Goal: Check status: Check status

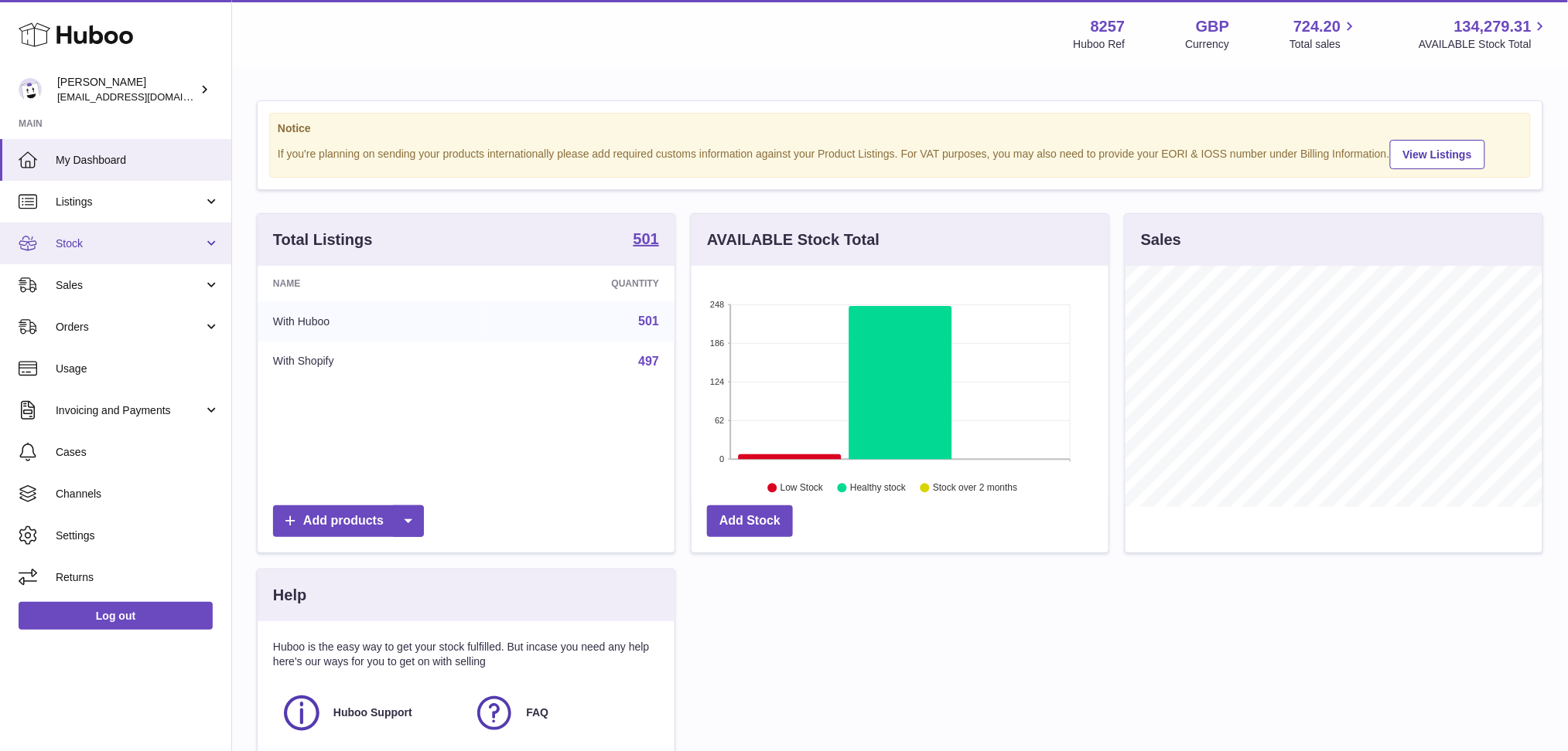
scroll to position [240, 417]
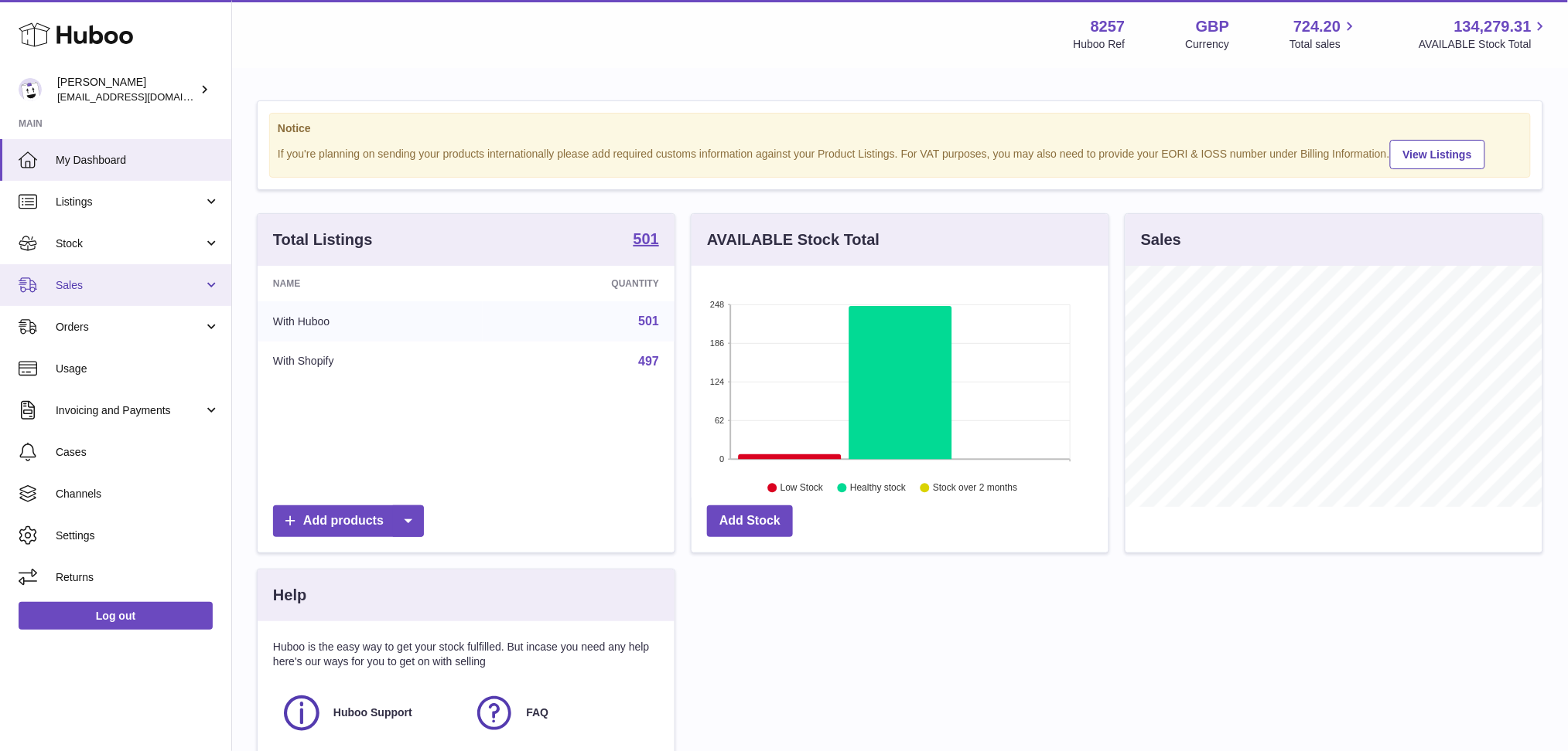
click at [67, 294] on link "Sales" at bounding box center [116, 285] width 231 height 42
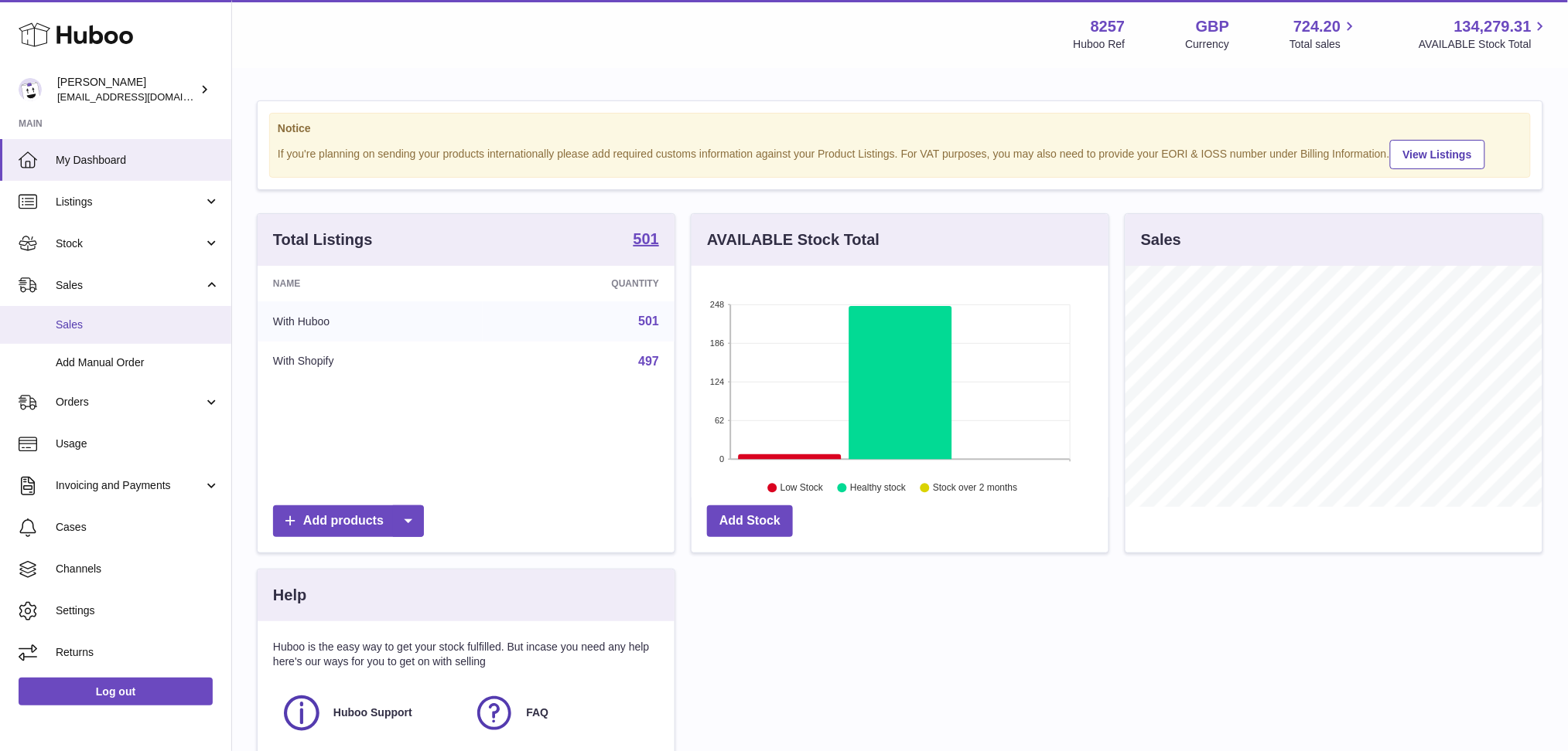
click at [82, 324] on span "Sales" at bounding box center [137, 325] width 164 height 15
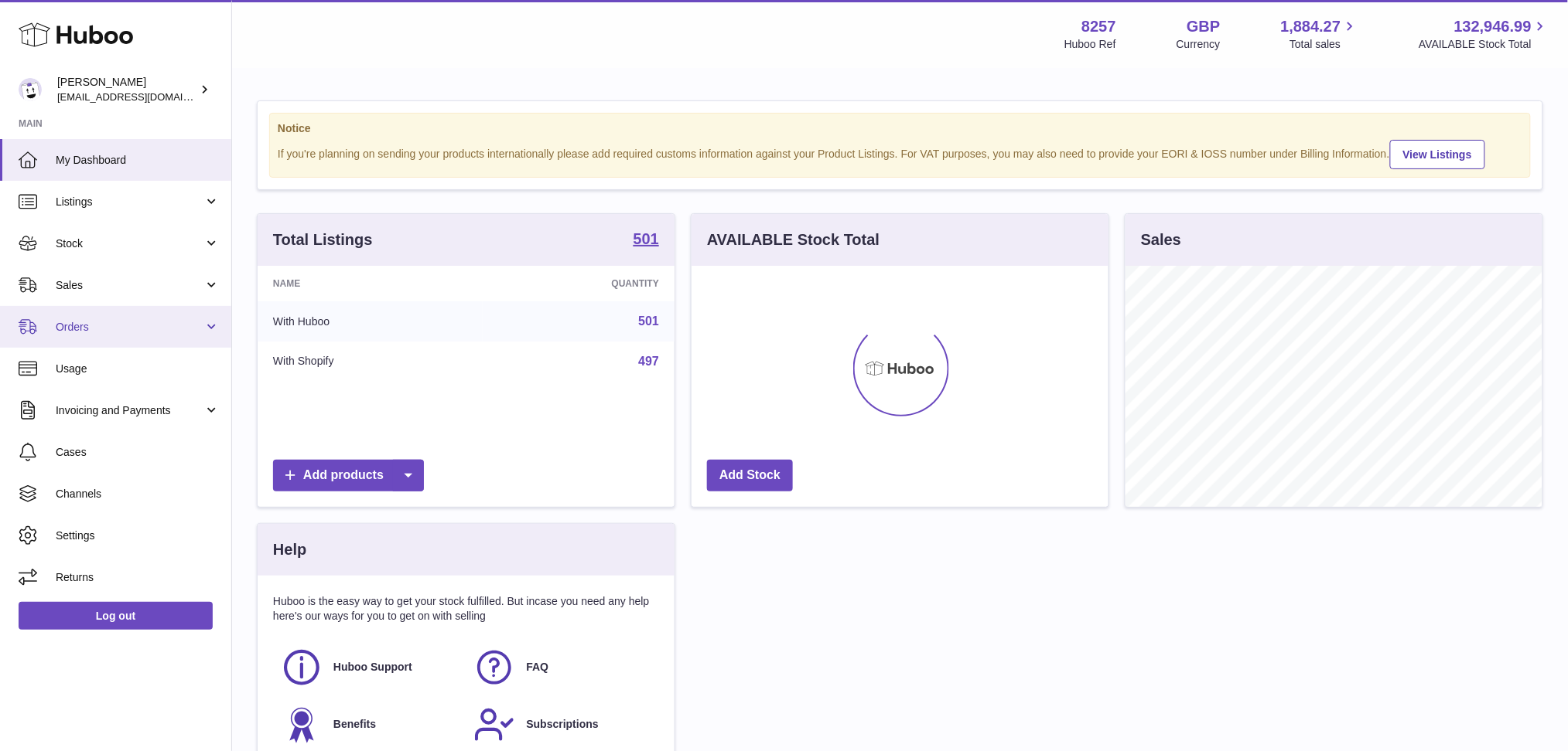
scroll to position [240, 417]
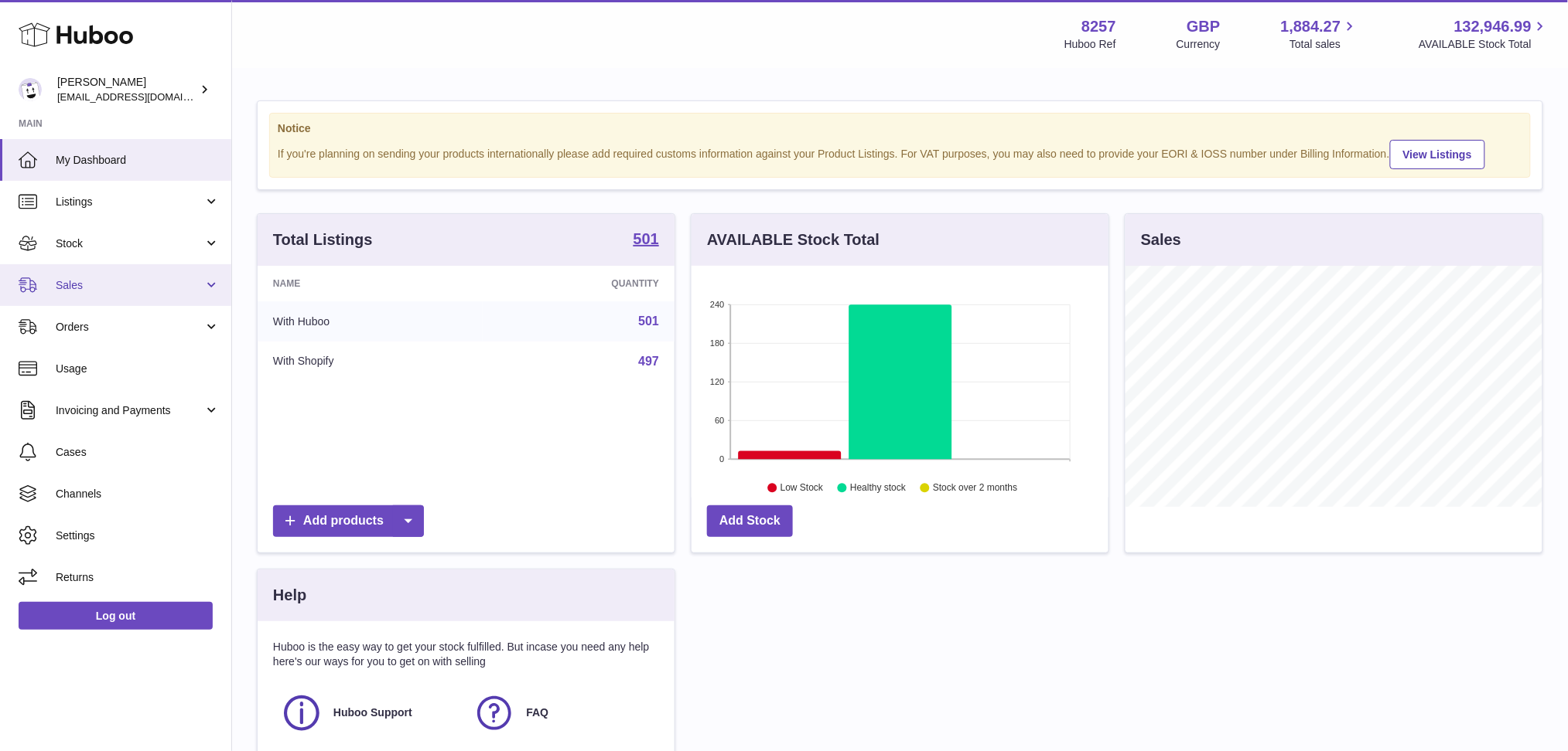
click at [121, 283] on span "Sales" at bounding box center [129, 286] width 148 height 15
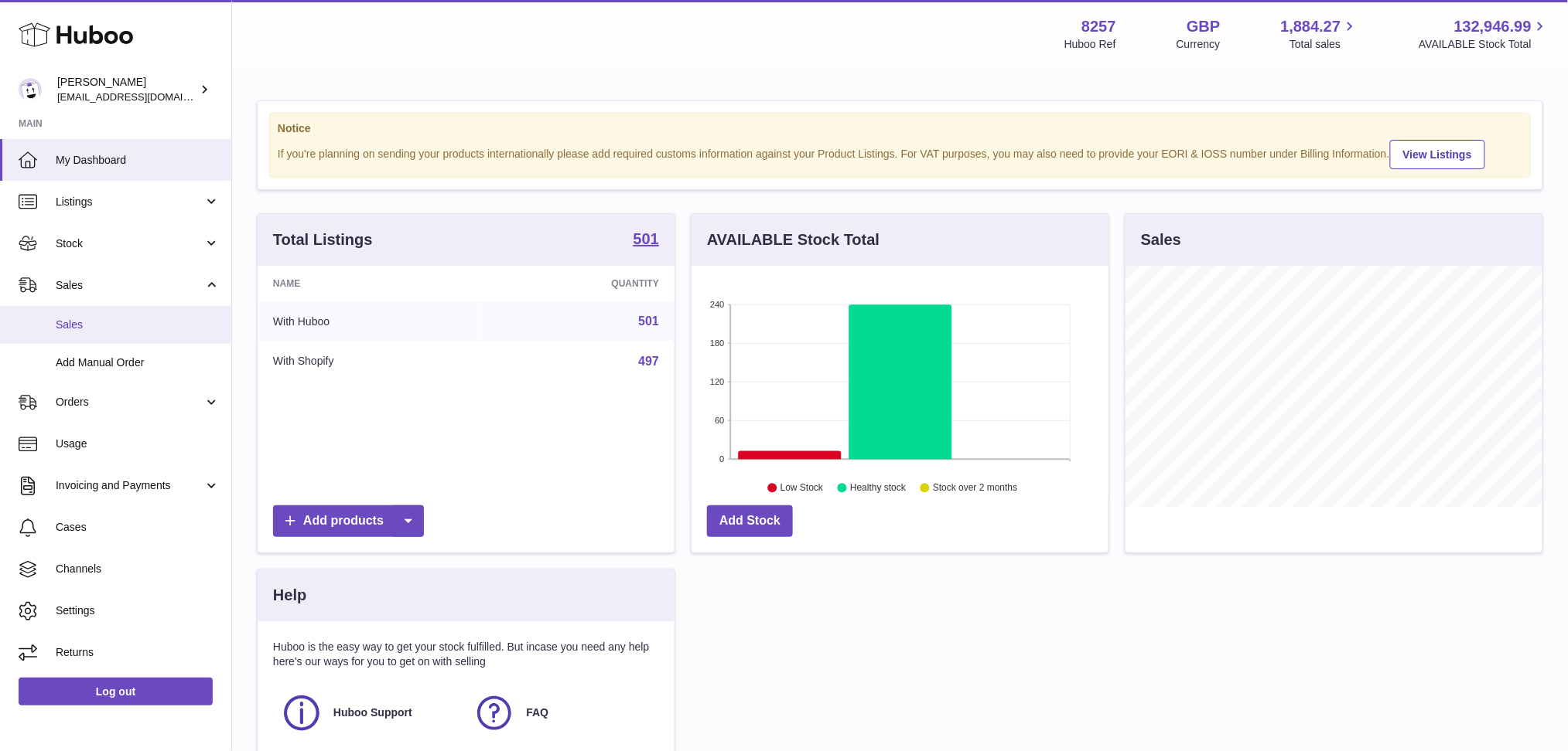
click at [92, 323] on span "Sales" at bounding box center [137, 325] width 164 height 15
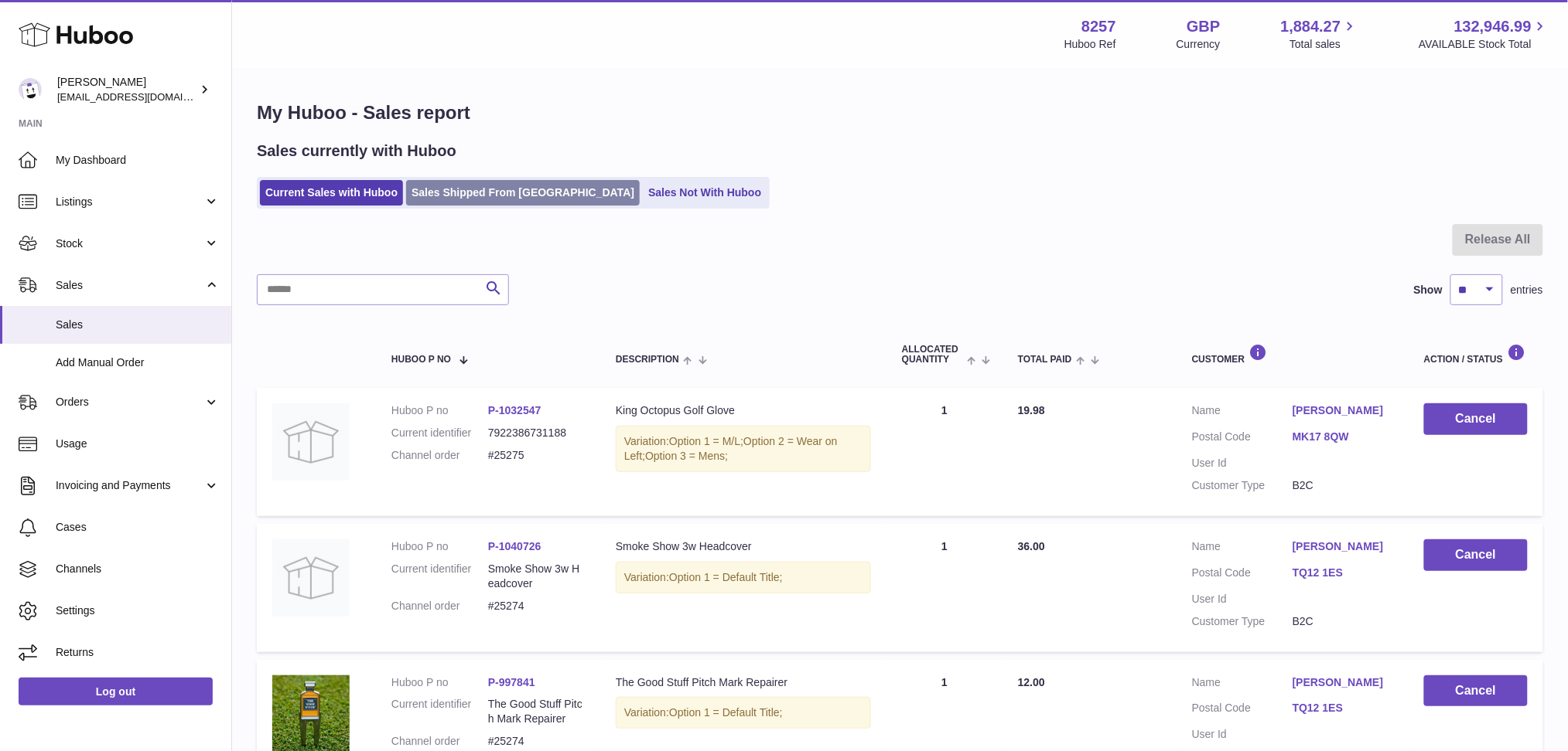
click at [425, 191] on link "Sales Shipped From Huboo" at bounding box center [523, 192] width 234 height 26
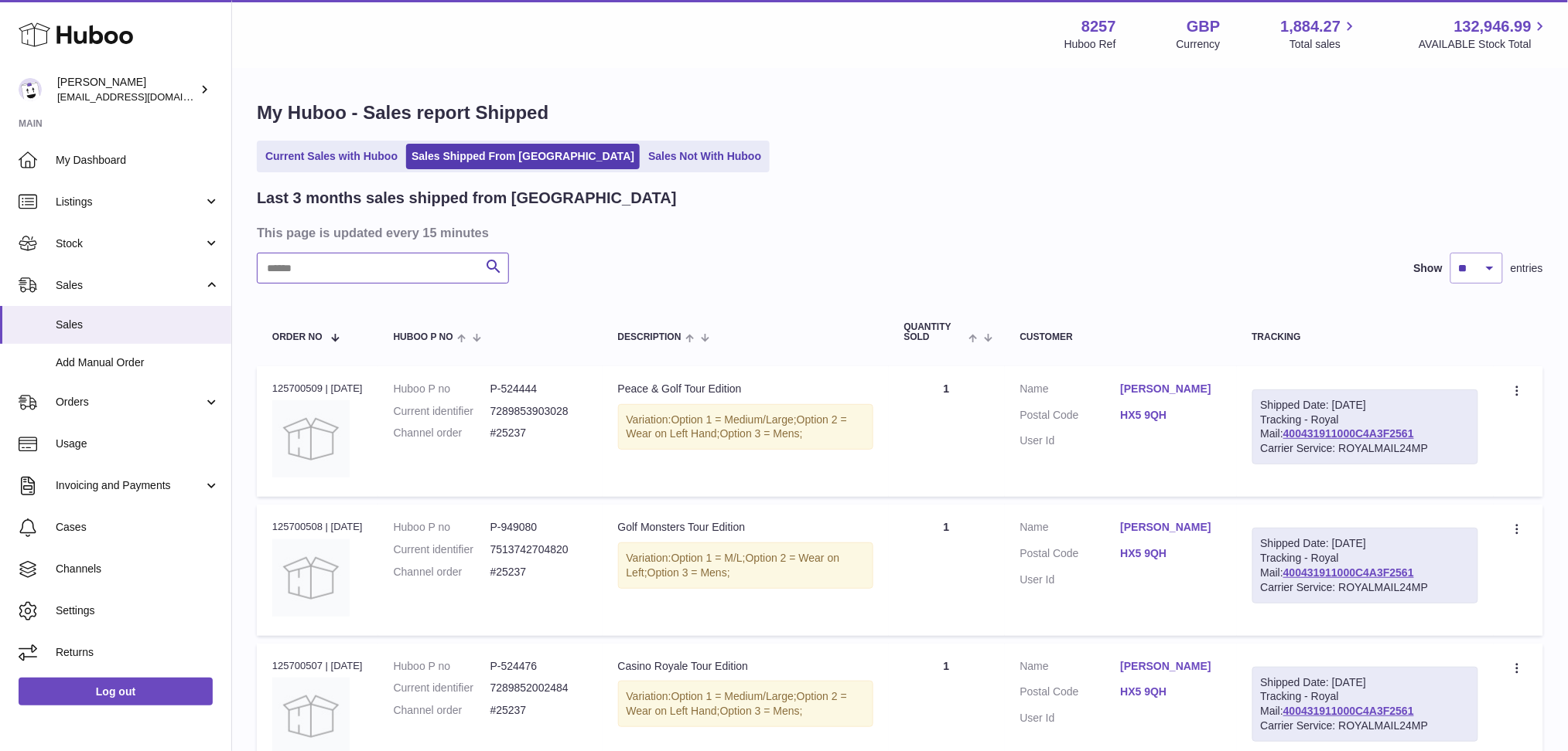
click at [385, 269] on input "text" at bounding box center [382, 267] width 252 height 31
click at [1369, 428] on link "400431911000C4965FDB8" at bounding box center [1349, 433] width 132 height 12
click at [350, 260] on input "*****" at bounding box center [382, 267] width 252 height 31
type input "******"
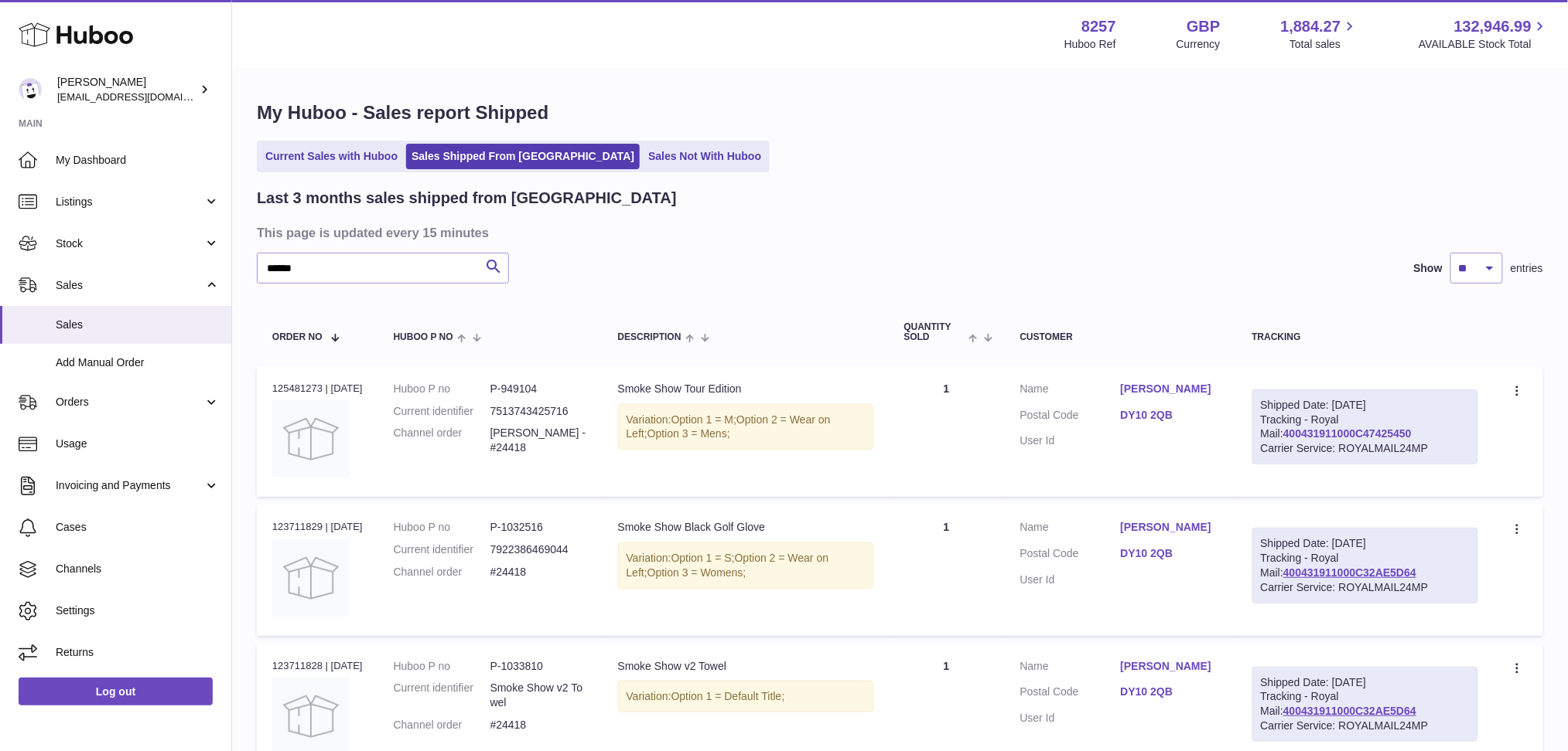
click at [1346, 434] on link "400431911000C47425450" at bounding box center [1347, 433] width 128 height 12
click at [102, 164] on span "My Dashboard" at bounding box center [137, 160] width 164 height 15
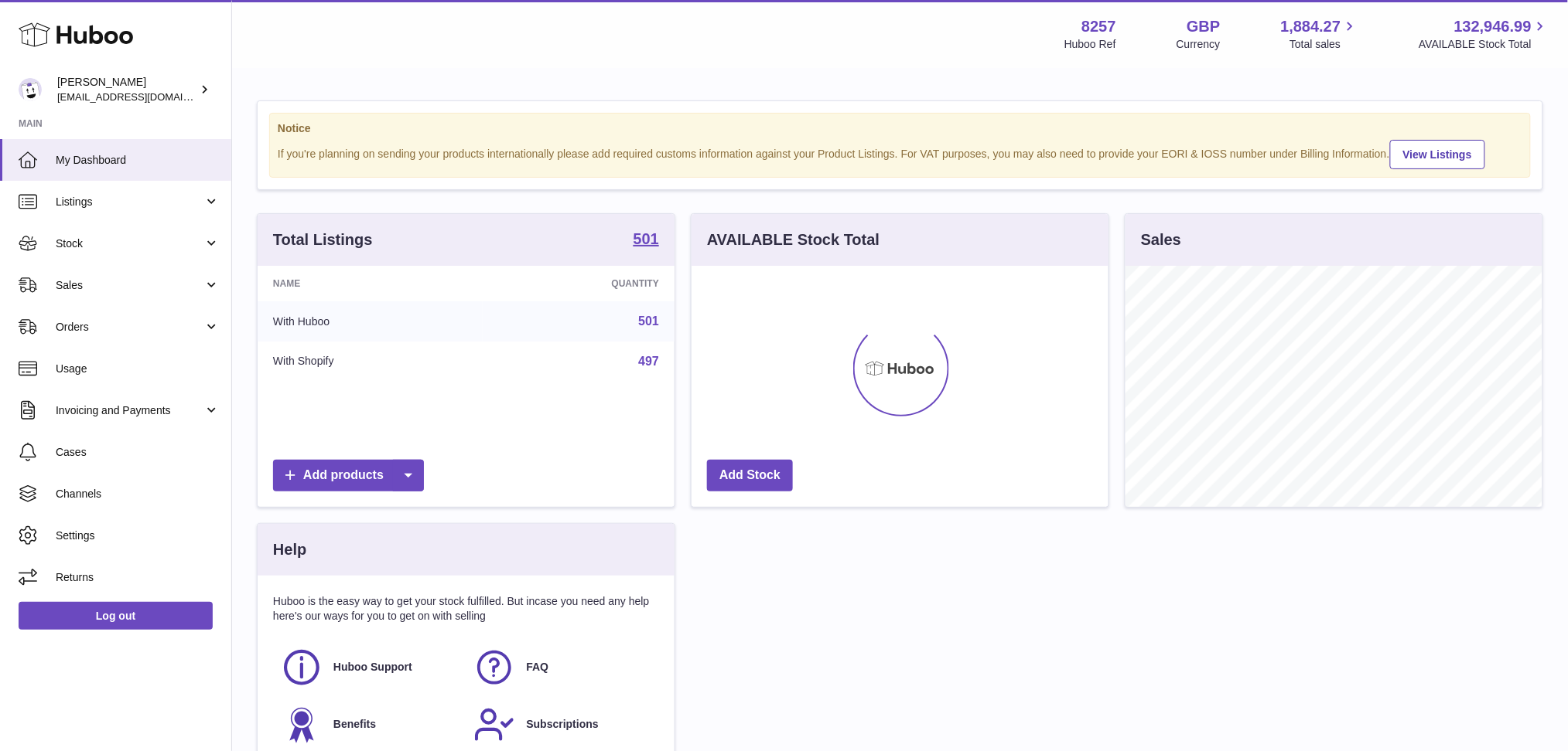
scroll to position [240, 417]
